Goal: Task Accomplishment & Management: Manage account settings

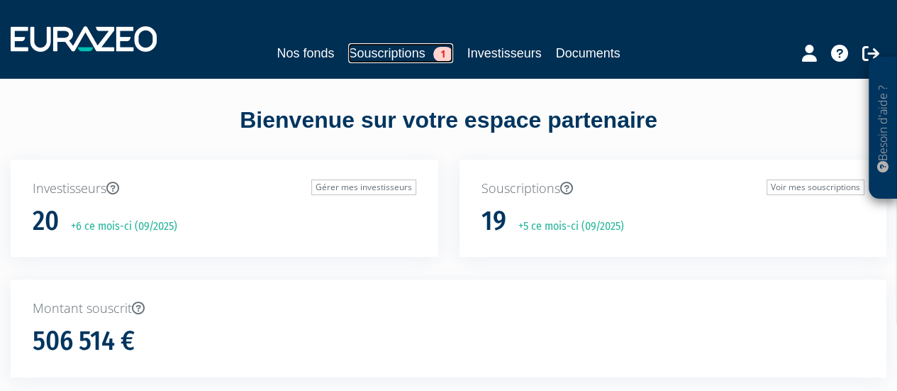
click at [421, 57] on link "Souscriptions 1" at bounding box center [400, 53] width 104 height 20
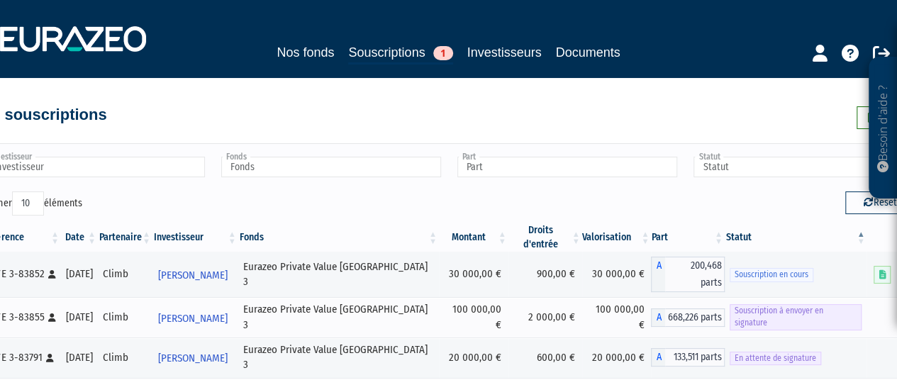
scroll to position [0, 30]
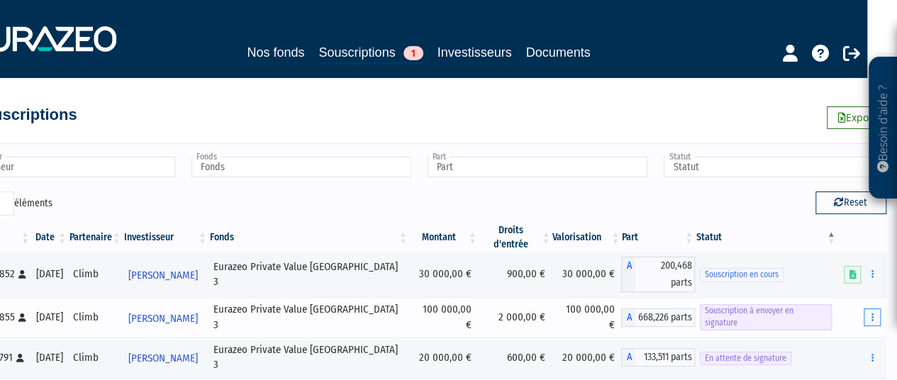
click at [875, 308] on button "button" at bounding box center [871, 317] width 17 height 18
click at [846, 331] on link "Envoyer à signer" at bounding box center [835, 342] width 81 height 23
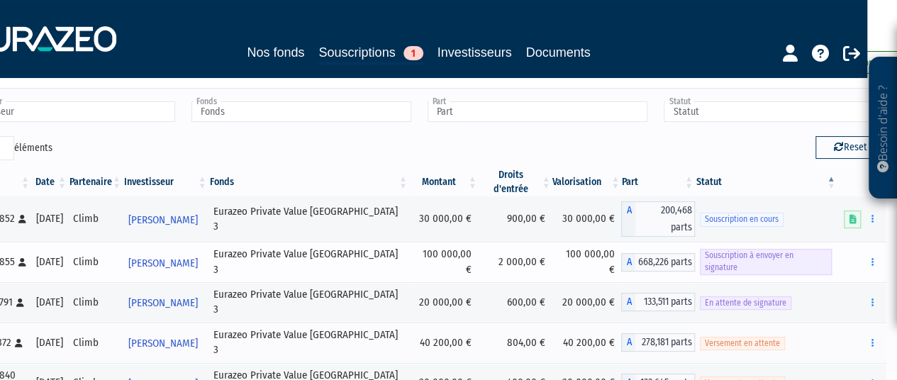
scroll to position [56, 30]
click at [878, 252] on button "button" at bounding box center [871, 261] width 17 height 18
click at [848, 275] on link "Envoyer à signer" at bounding box center [835, 286] width 81 height 23
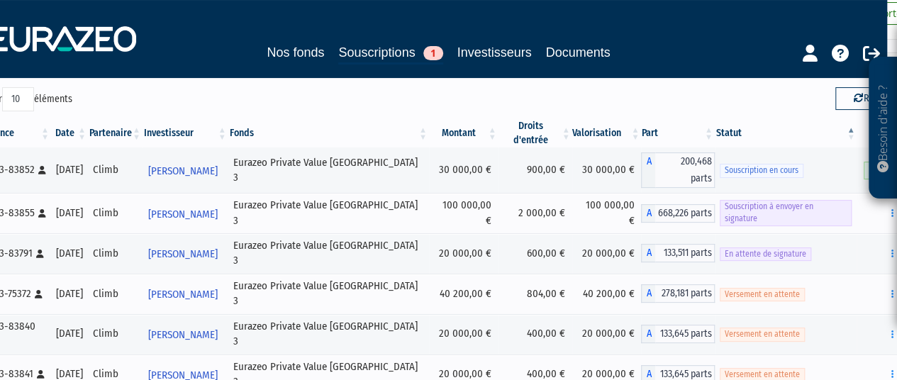
scroll to position [104, 30]
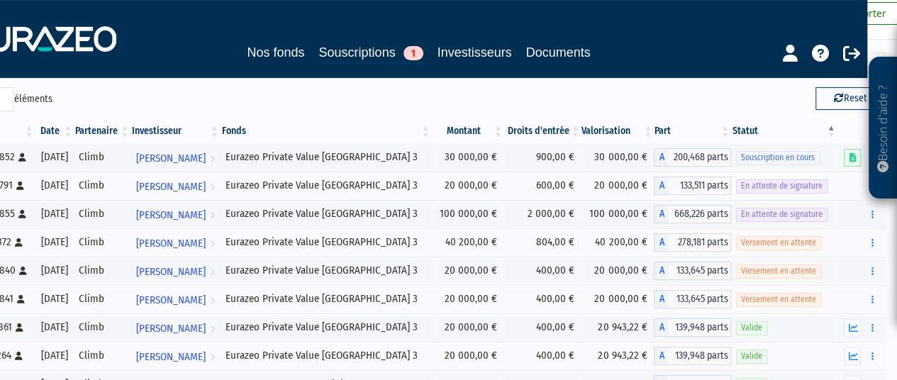
scroll to position [104, 30]
